Goal: Task Accomplishment & Management: Manage account settings

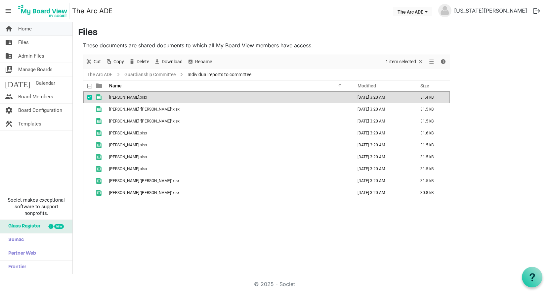
click at [31, 30] on span "Home" at bounding box center [25, 28] width 14 height 13
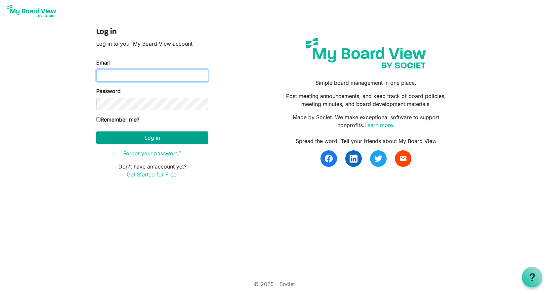
type input "georgia@arc-ad.org"
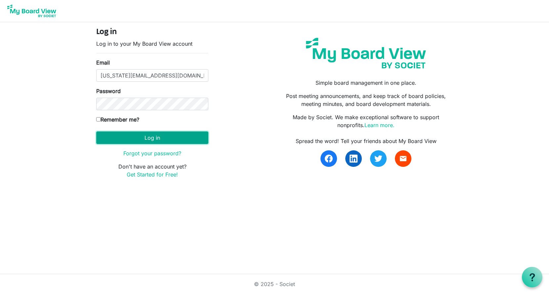
click at [174, 139] on button "Log in" at bounding box center [152, 137] width 112 height 13
